Goal: Task Accomplishment & Management: Use online tool/utility

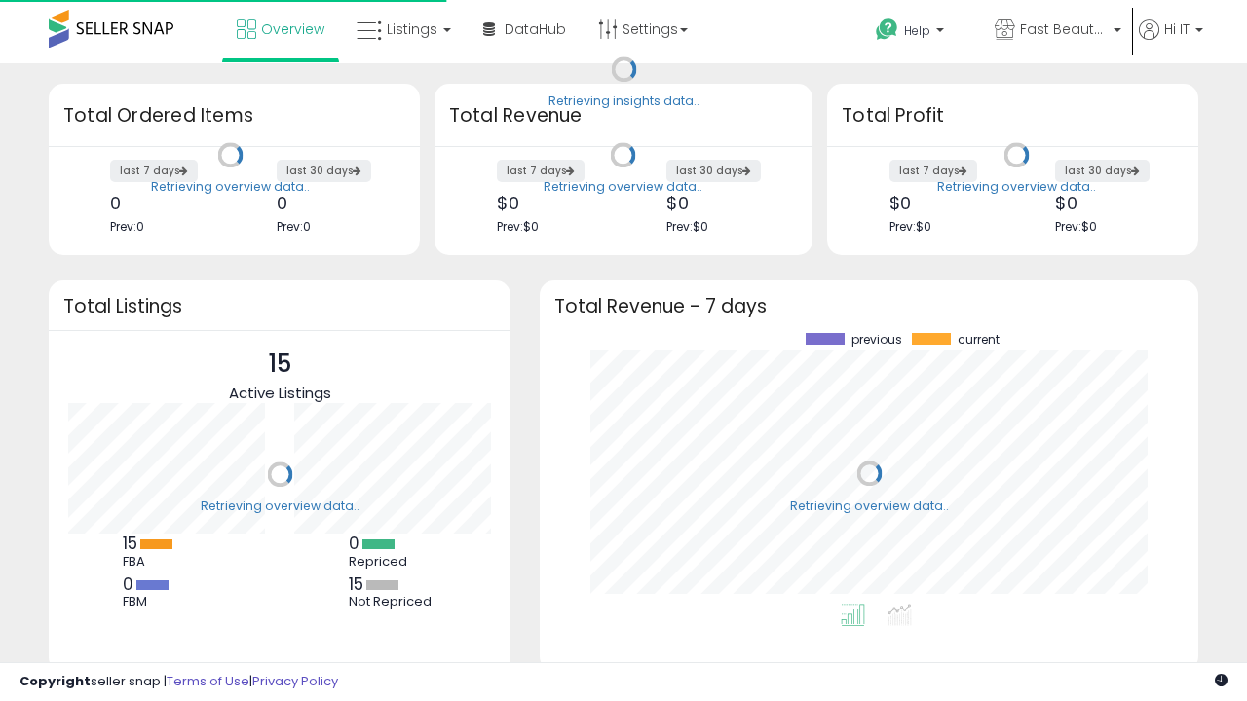
scroll to position [271, 620]
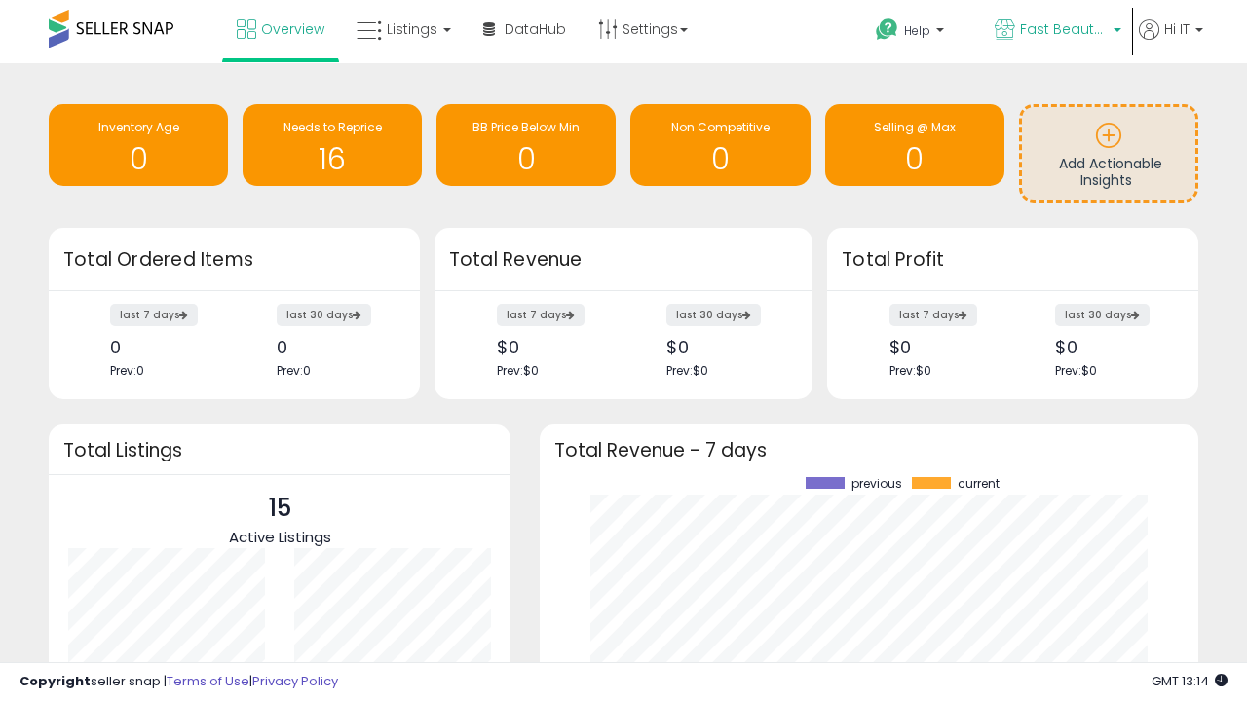
click at [1056, 31] on span "Fast Beauty ([GEOGRAPHIC_DATA])" at bounding box center [1064, 28] width 88 height 19
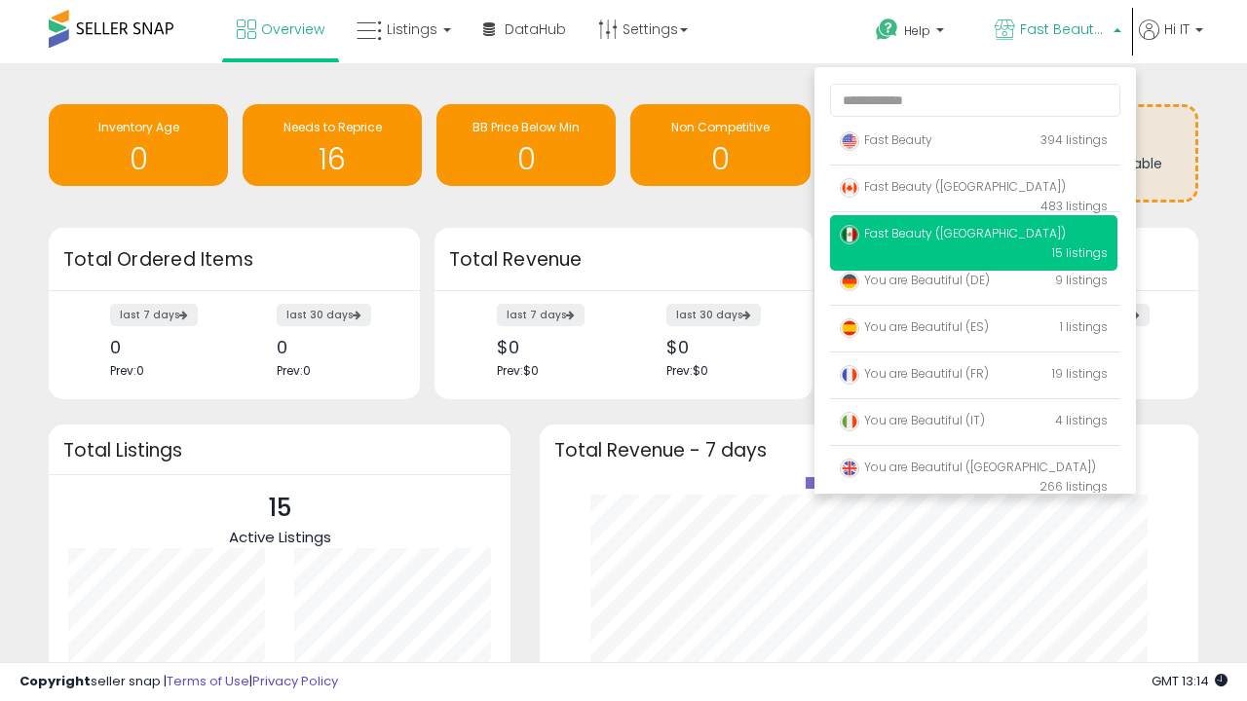
click at [973, 471] on span "You are Beautiful ([GEOGRAPHIC_DATA])" at bounding box center [968, 467] width 256 height 17
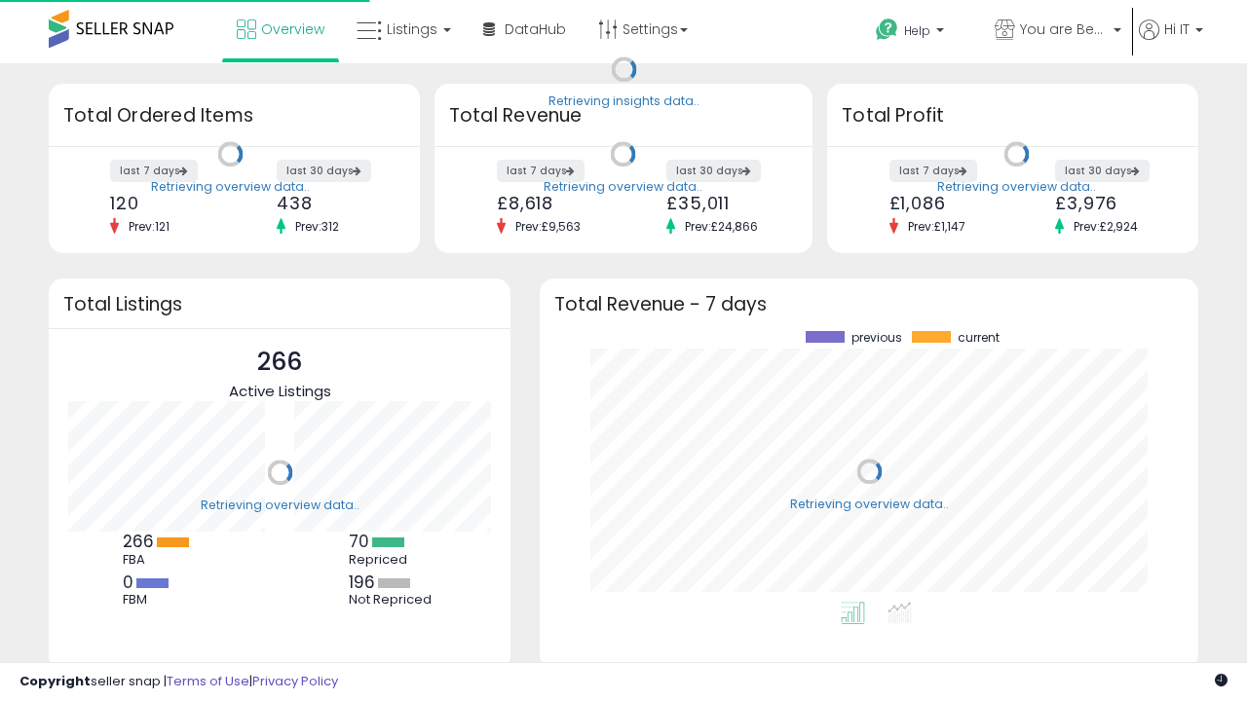
scroll to position [271, 620]
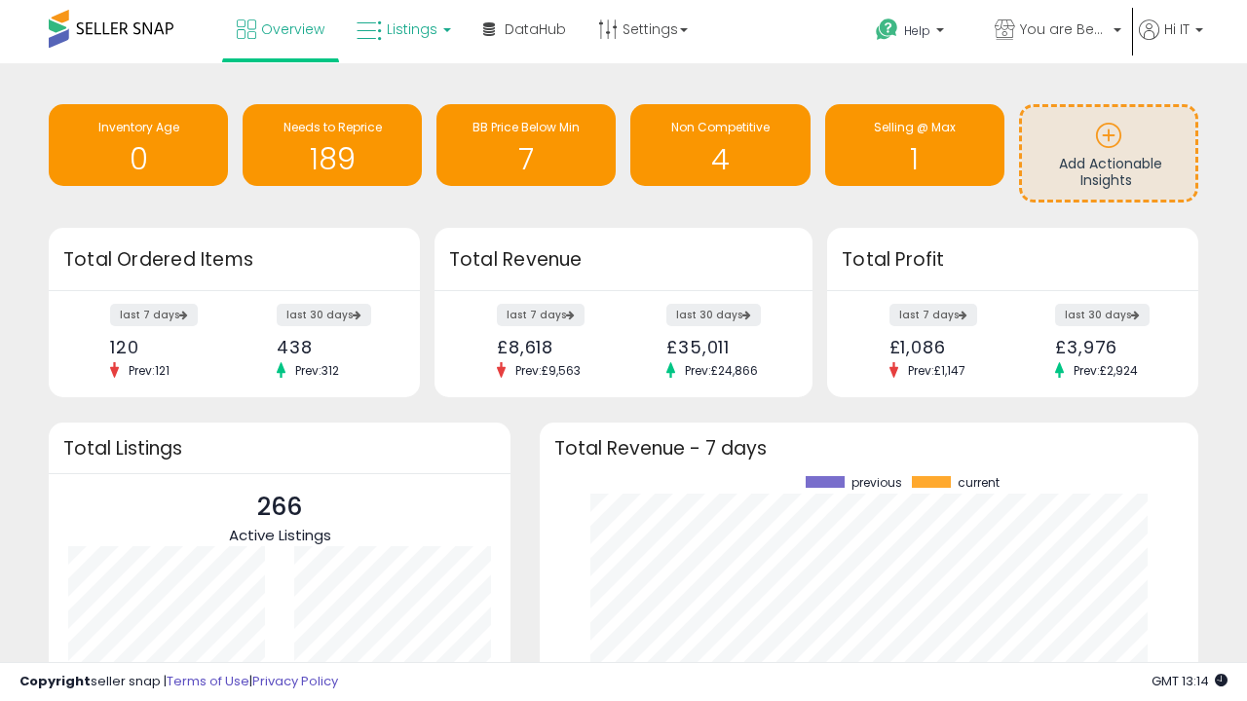
click at [401, 29] on span "Listings" at bounding box center [412, 28] width 51 height 19
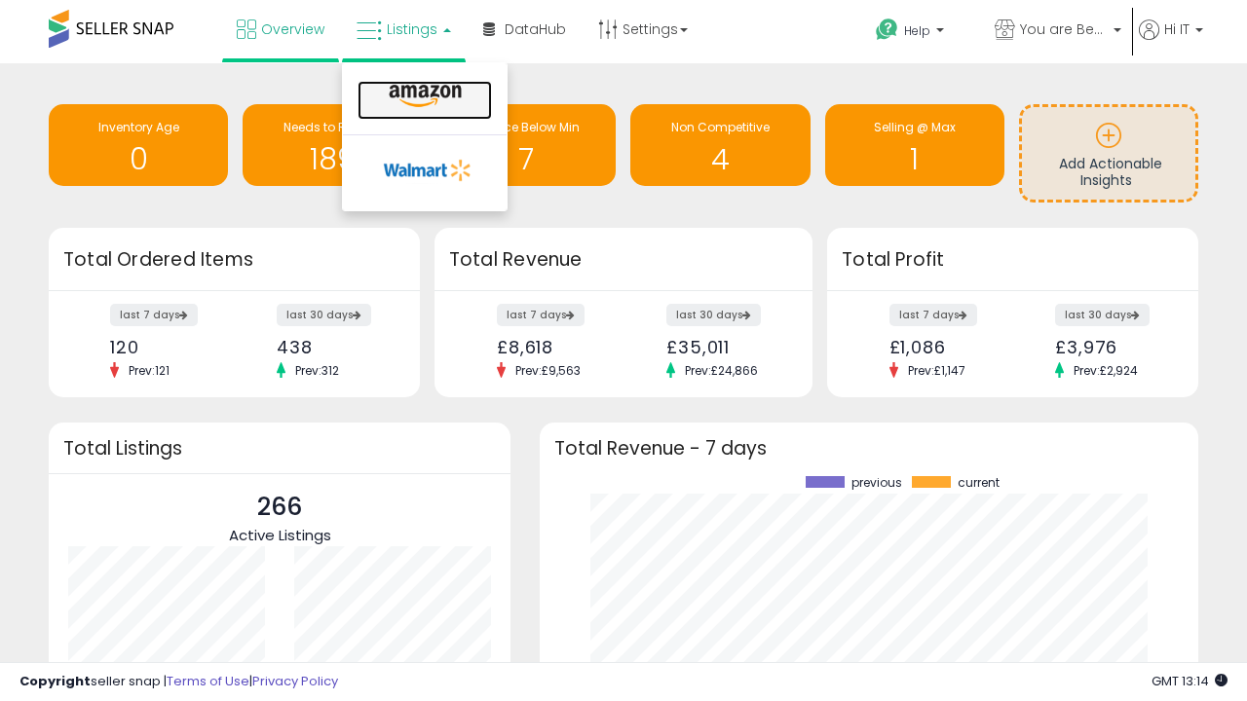
click at [423, 96] on icon at bounding box center [425, 96] width 85 height 25
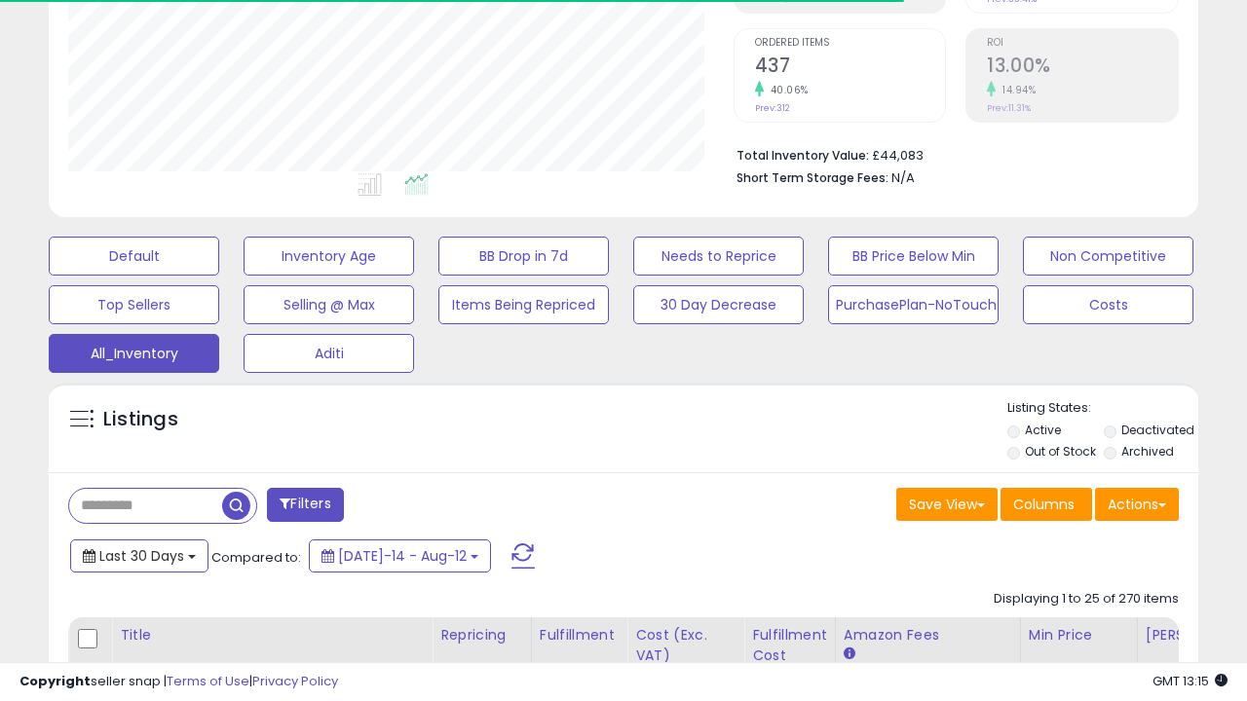
click at [138, 554] on span "Last 30 Days" at bounding box center [141, 556] width 85 height 19
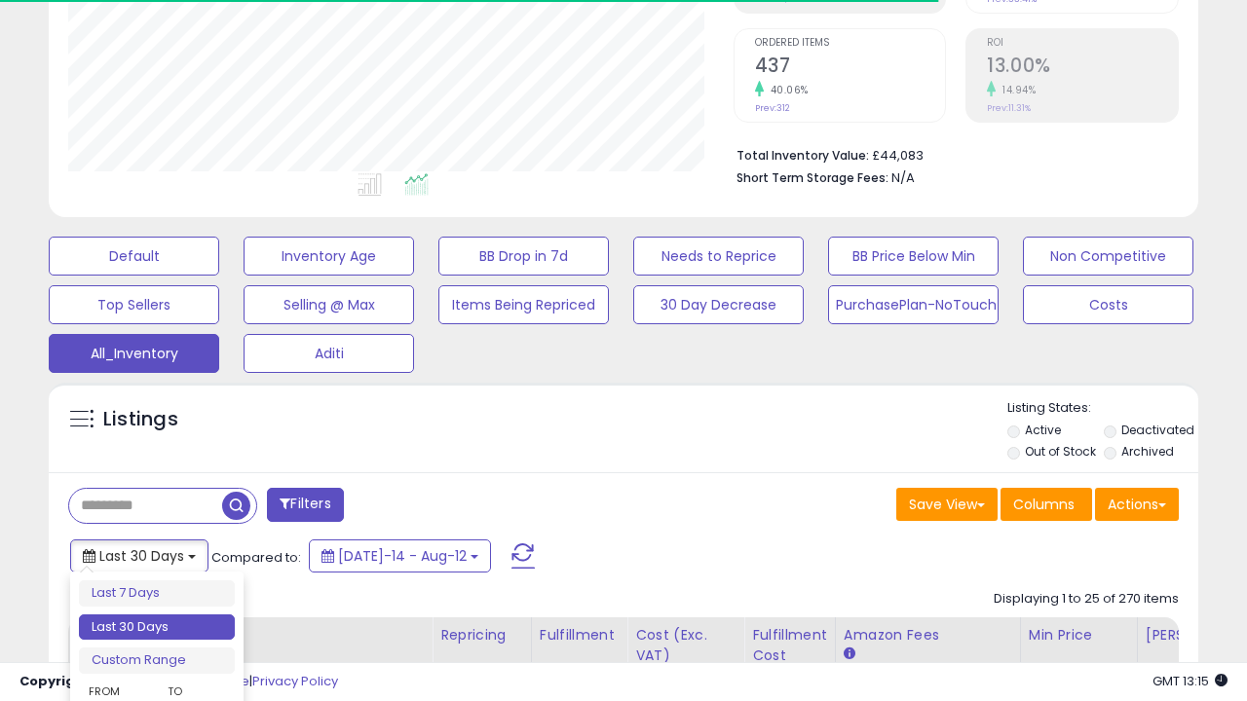
scroll to position [399, 664]
click at [157, 627] on li "Last 30 Days" at bounding box center [157, 628] width 156 height 26
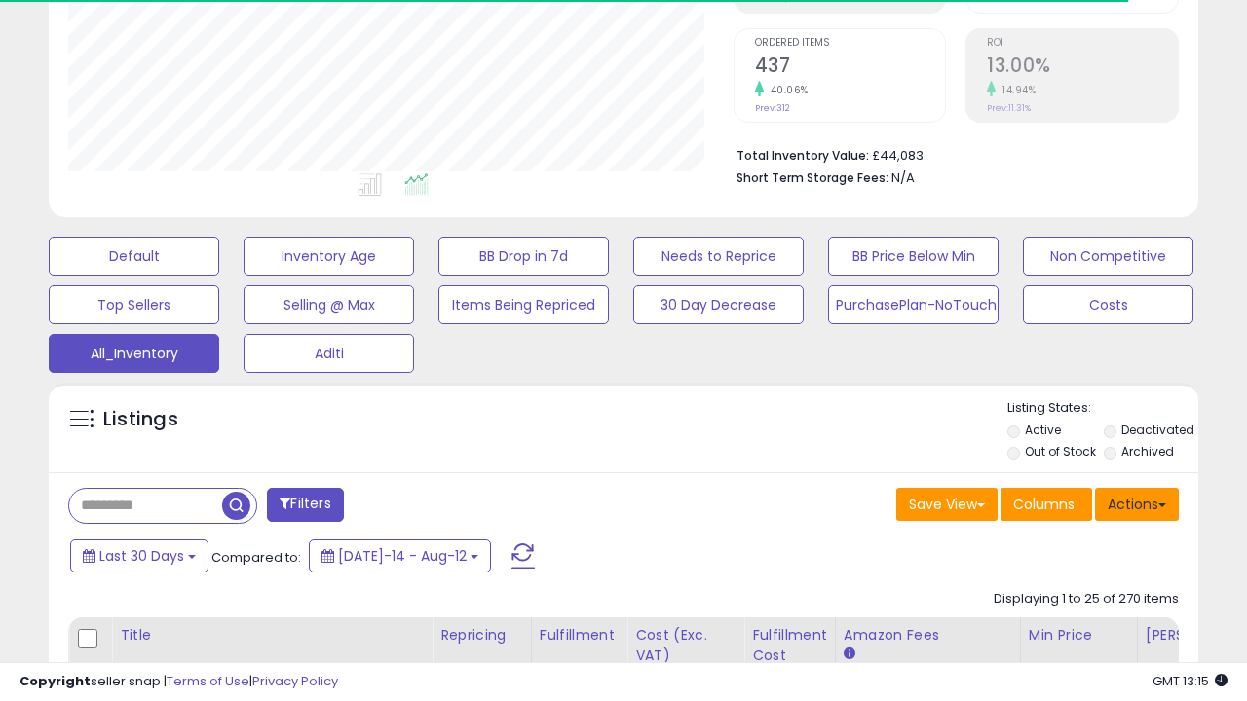
click at [1137, 503] on button "Actions" at bounding box center [1137, 504] width 84 height 33
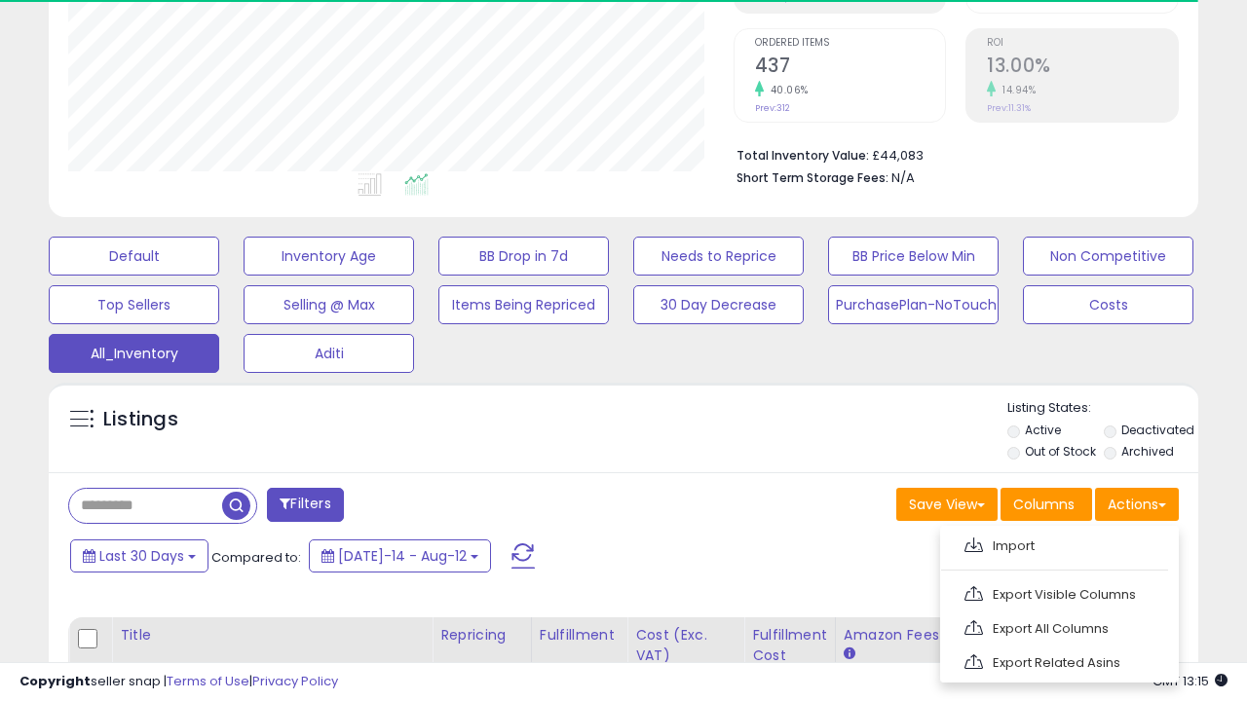
click at [1057, 626] on link "Export All Columns" at bounding box center [1057, 629] width 213 height 30
